Goal: Navigation & Orientation: Find specific page/section

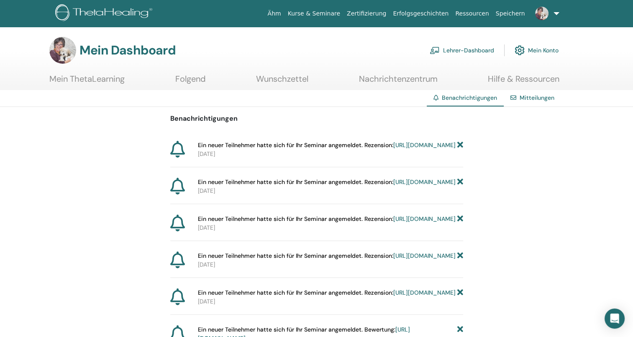
click at [394, 149] on link "https://member.thetahealing.com/instructor/seminar/363457/attendees" at bounding box center [425, 145] width 62 height 8
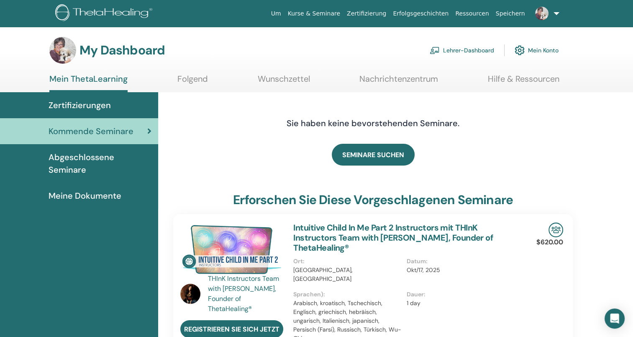
click at [450, 50] on link "Lehrer-Dashboard" at bounding box center [462, 50] width 64 height 18
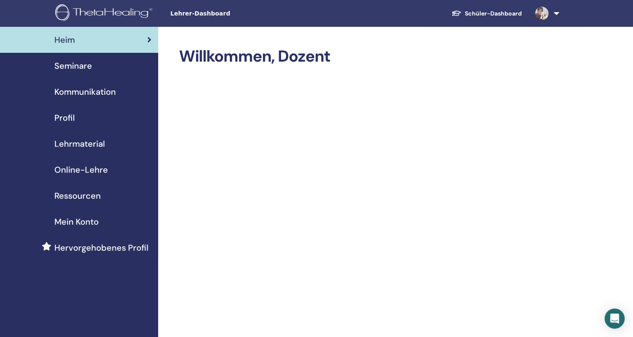
click at [85, 64] on span "Seminare" at bounding box center [73, 65] width 38 height 13
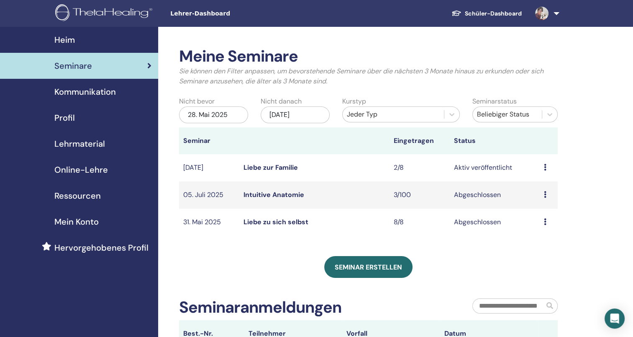
click at [278, 172] on link "Liebe zur Familie" at bounding box center [271, 167] width 54 height 9
